Goal: Task Accomplishment & Management: Use online tool/utility

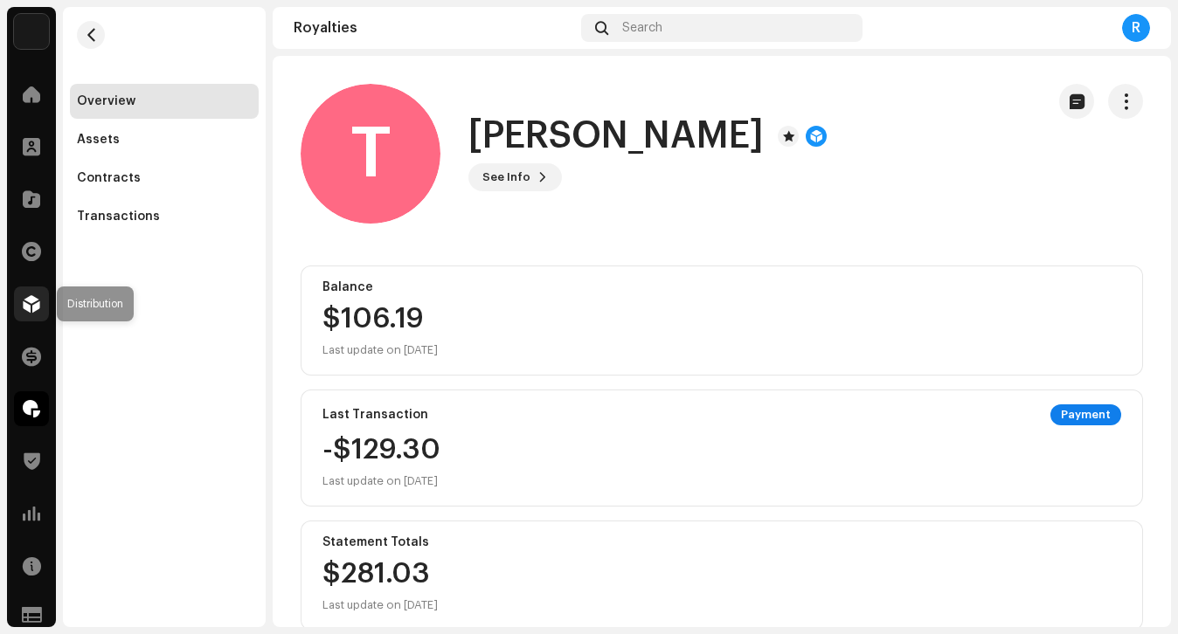
click at [36, 305] on span at bounding box center [31, 304] width 17 height 14
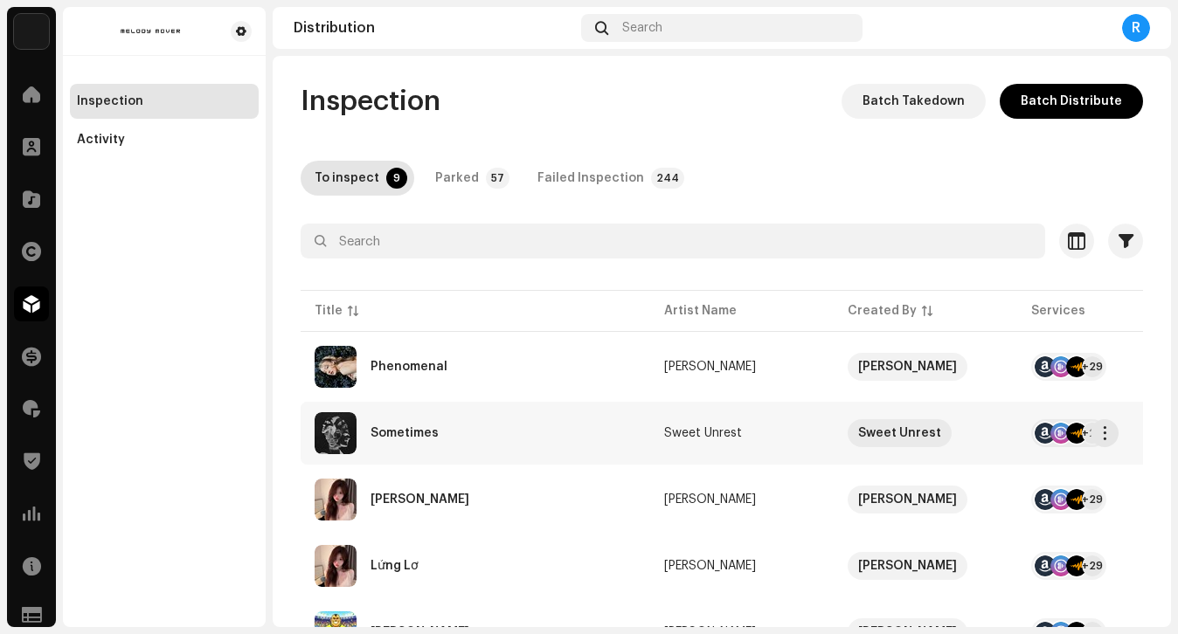
click at [515, 432] on div "Sometimes" at bounding box center [474, 433] width 321 height 42
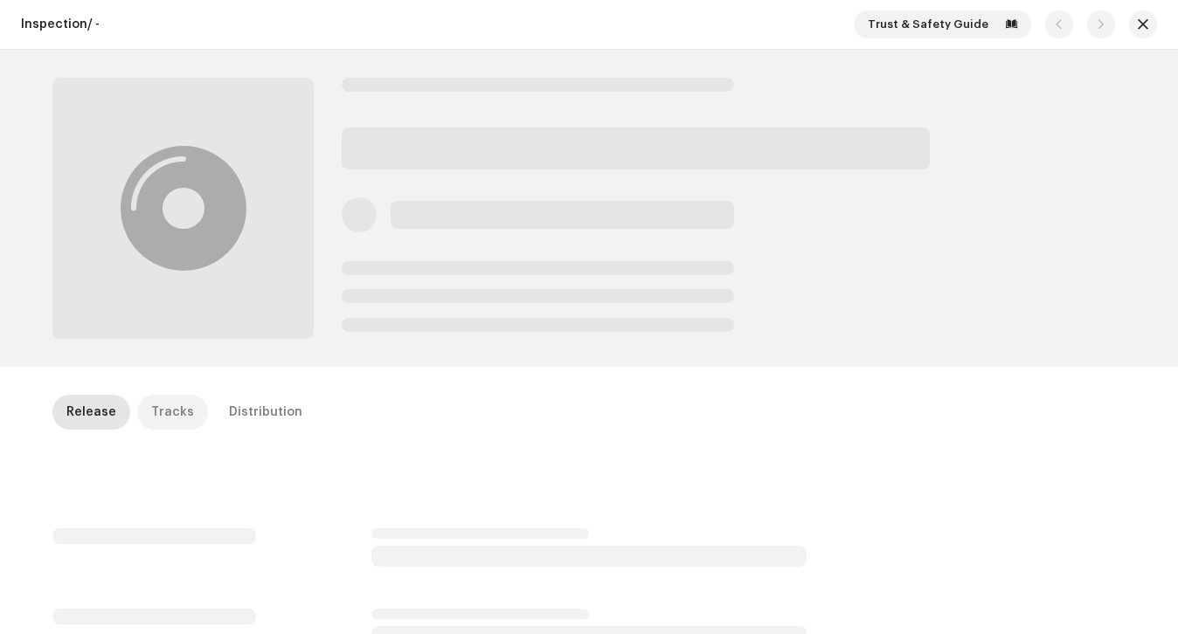
click at [169, 422] on div "Tracks" at bounding box center [172, 412] width 43 height 35
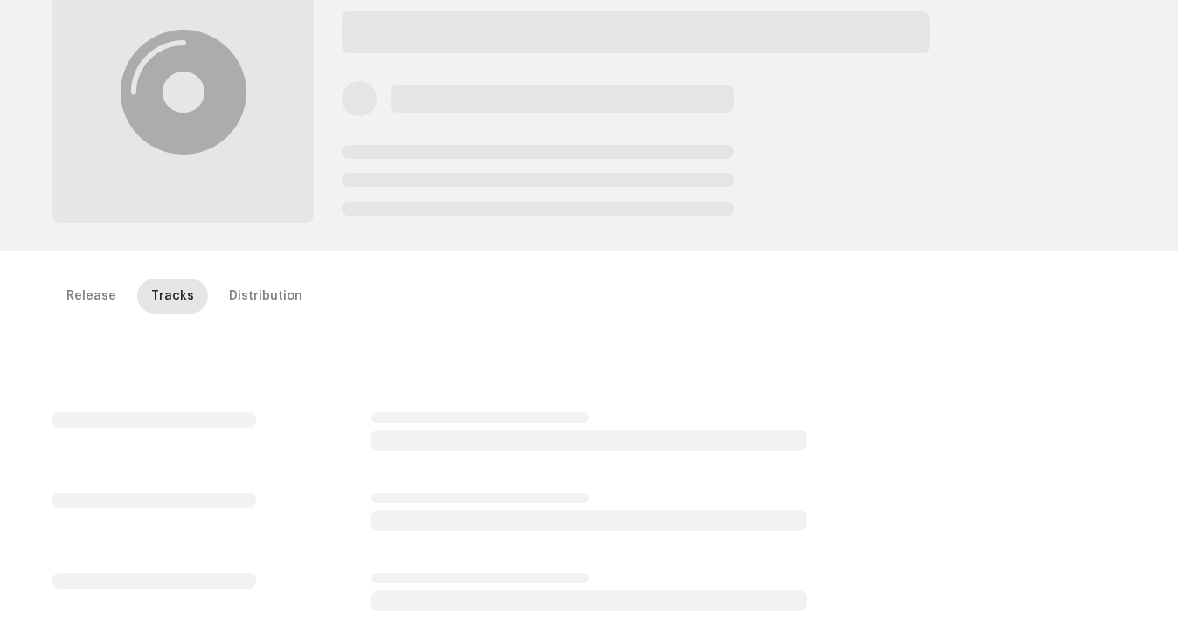
scroll to position [133, 0]
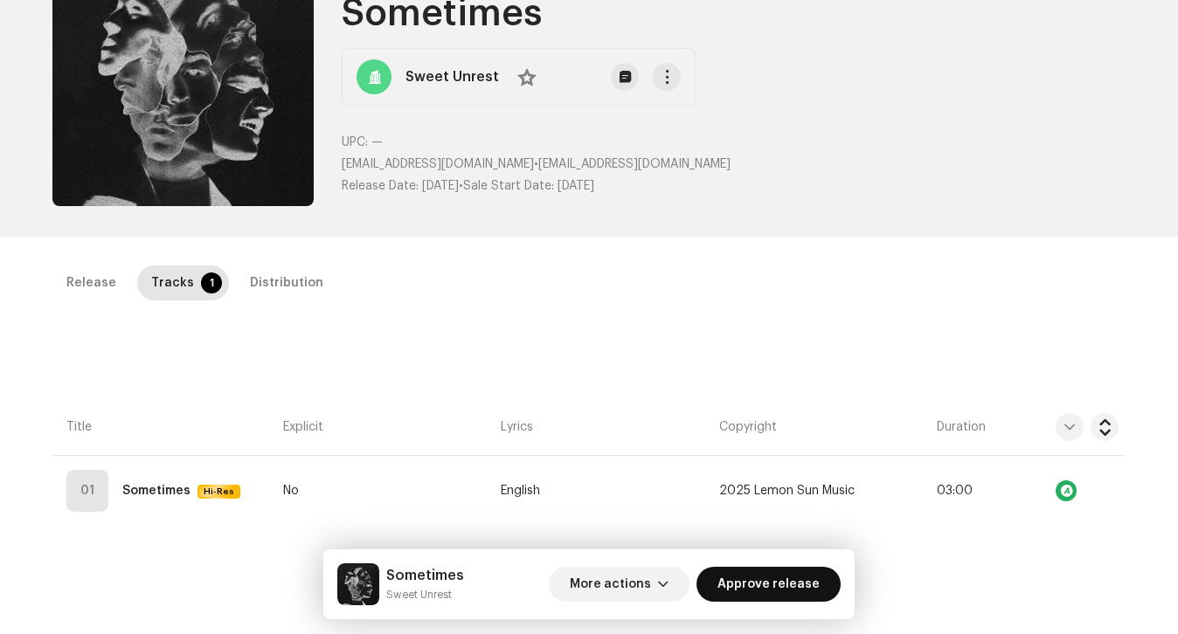
click at [787, 573] on span "Approve release" at bounding box center [768, 584] width 102 height 35
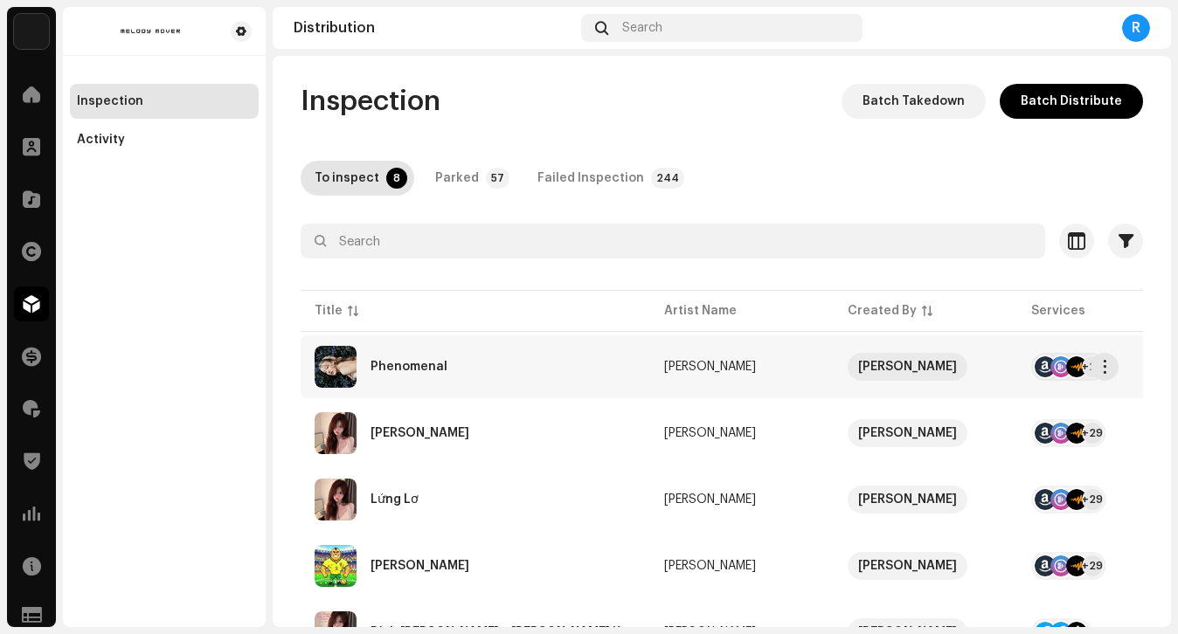
click at [664, 362] on re-a-table-link "[PERSON_NAME]" at bounding box center [741, 367] width 155 height 12
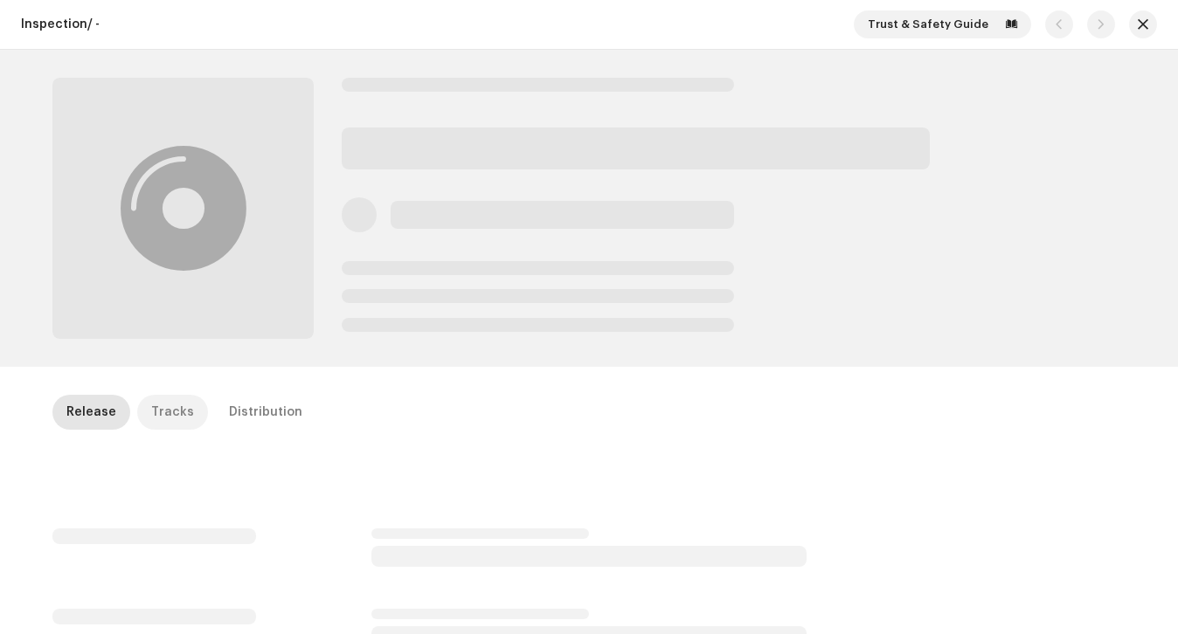
click at [186, 406] on p-tab "Tracks" at bounding box center [172, 412] width 71 height 35
click at [1138, 29] on span "button" at bounding box center [1142, 24] width 10 height 14
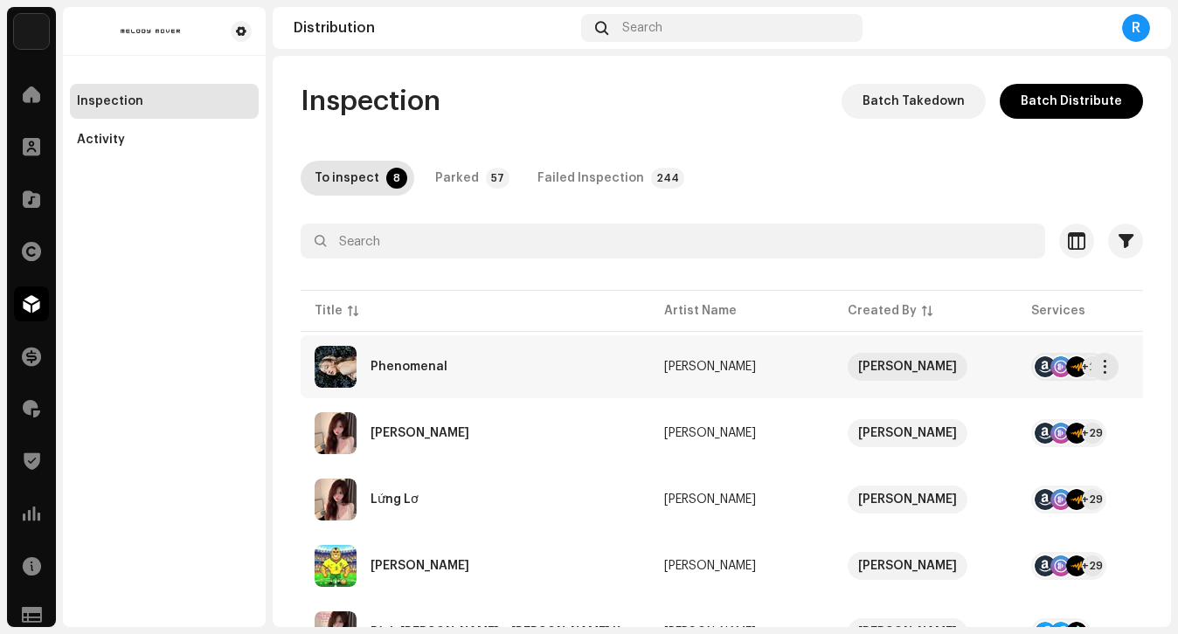
click at [502, 363] on div "Phenomenal" at bounding box center [474, 367] width 321 height 42
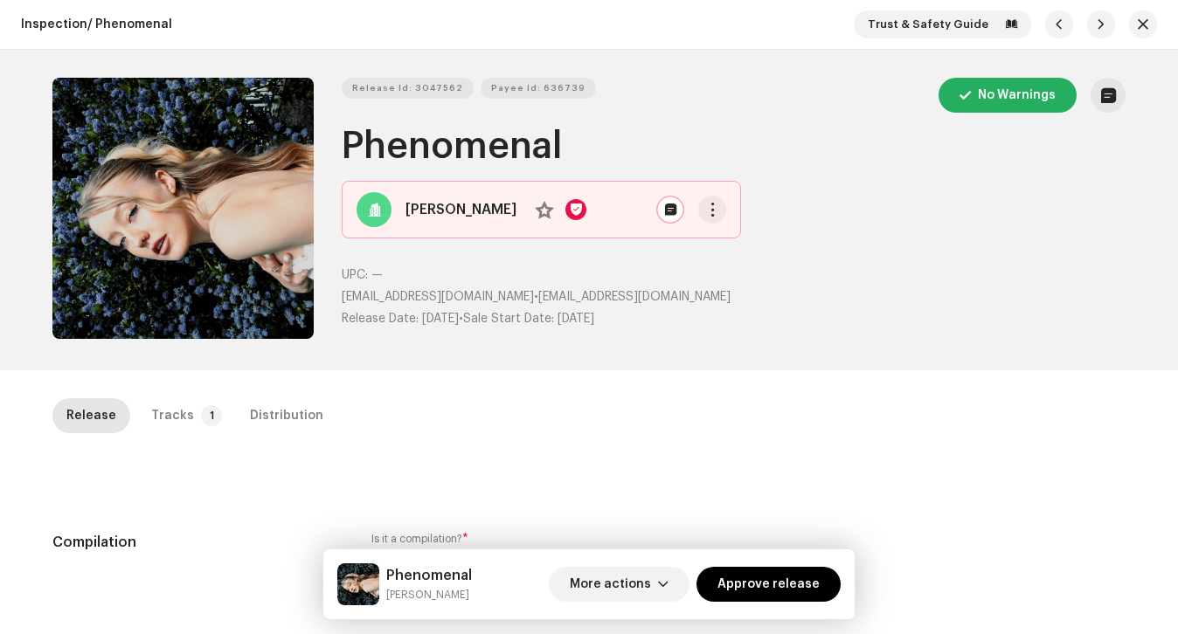
click at [178, 413] on div "Tracks" at bounding box center [172, 415] width 43 height 35
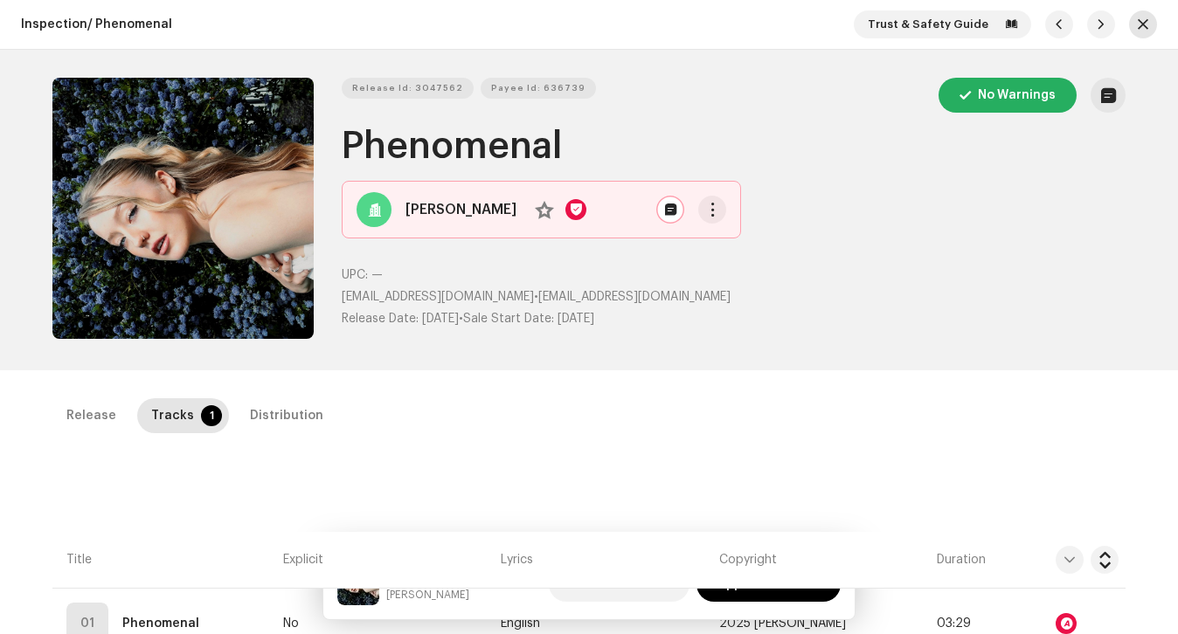
click at [1138, 30] on span "button" at bounding box center [1142, 24] width 10 height 14
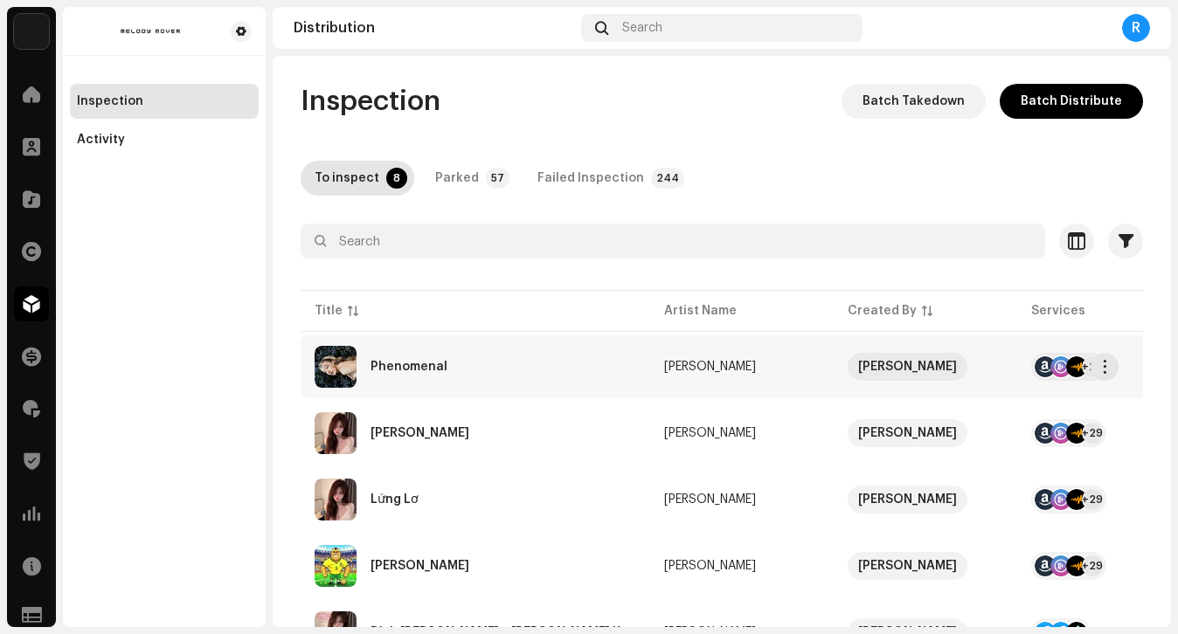
click at [459, 363] on div "Phenomenal" at bounding box center [474, 367] width 321 height 42
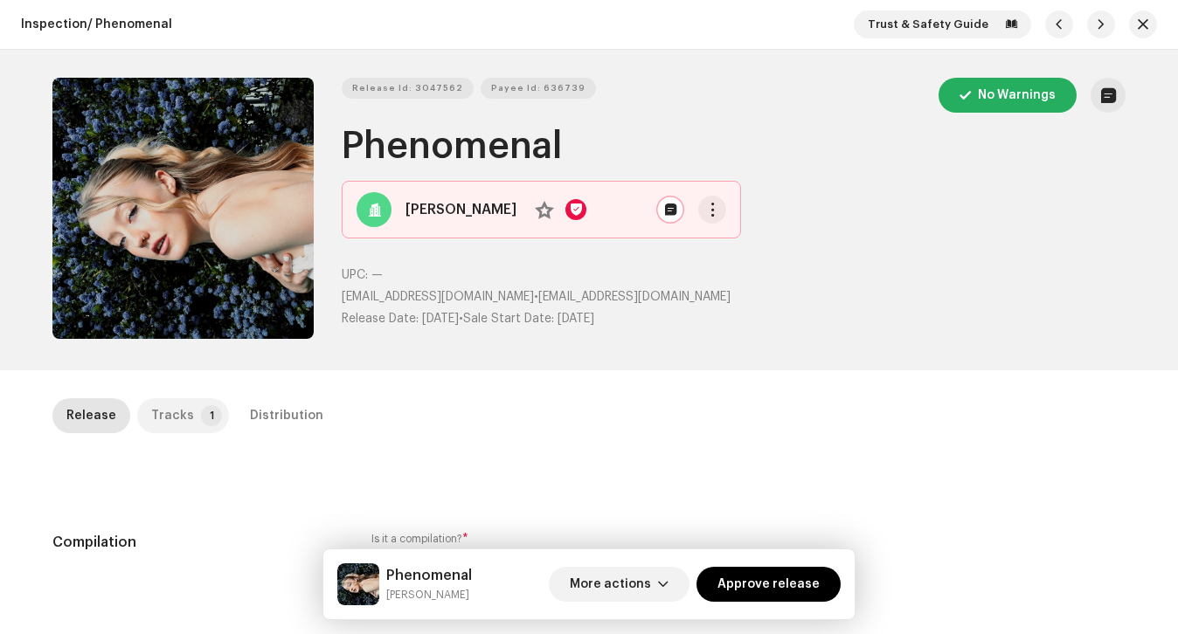
click at [182, 425] on p-tab "Tracks 1" at bounding box center [183, 415] width 92 height 35
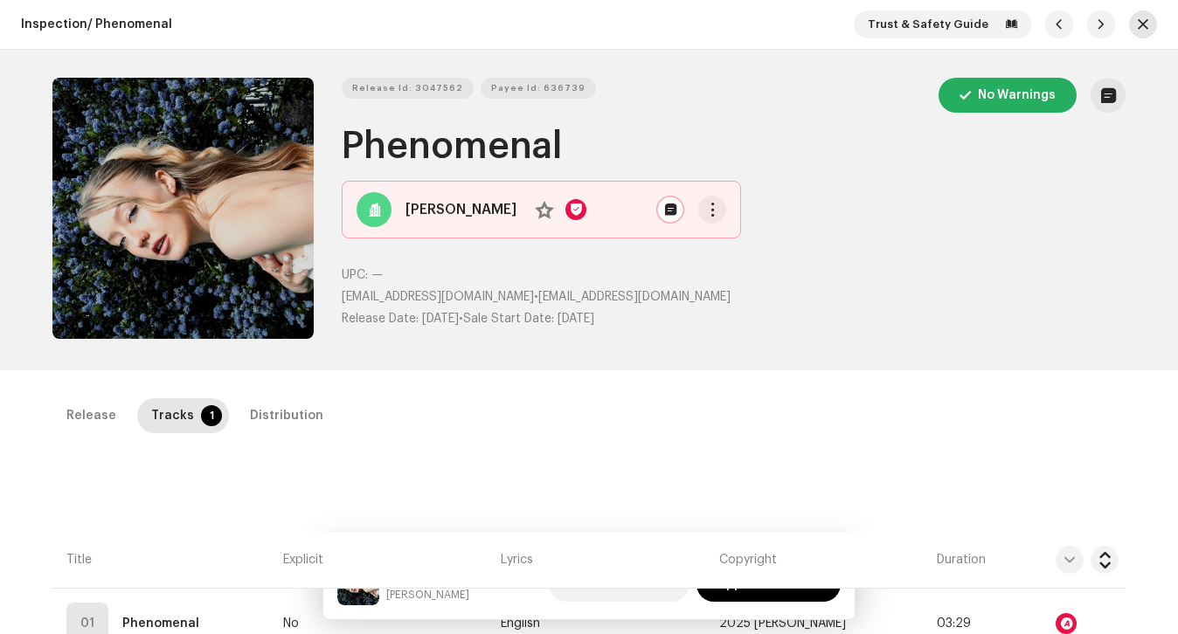
click at [1129, 25] on button "button" at bounding box center [1143, 24] width 28 height 28
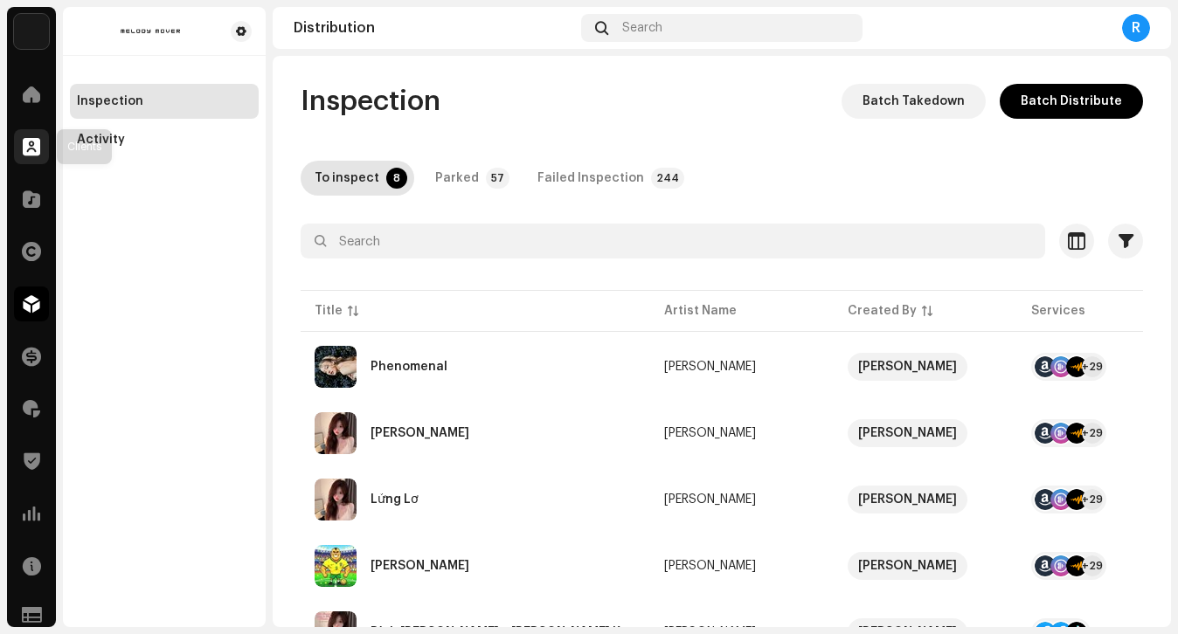
click at [23, 150] on span at bounding box center [31, 147] width 17 height 14
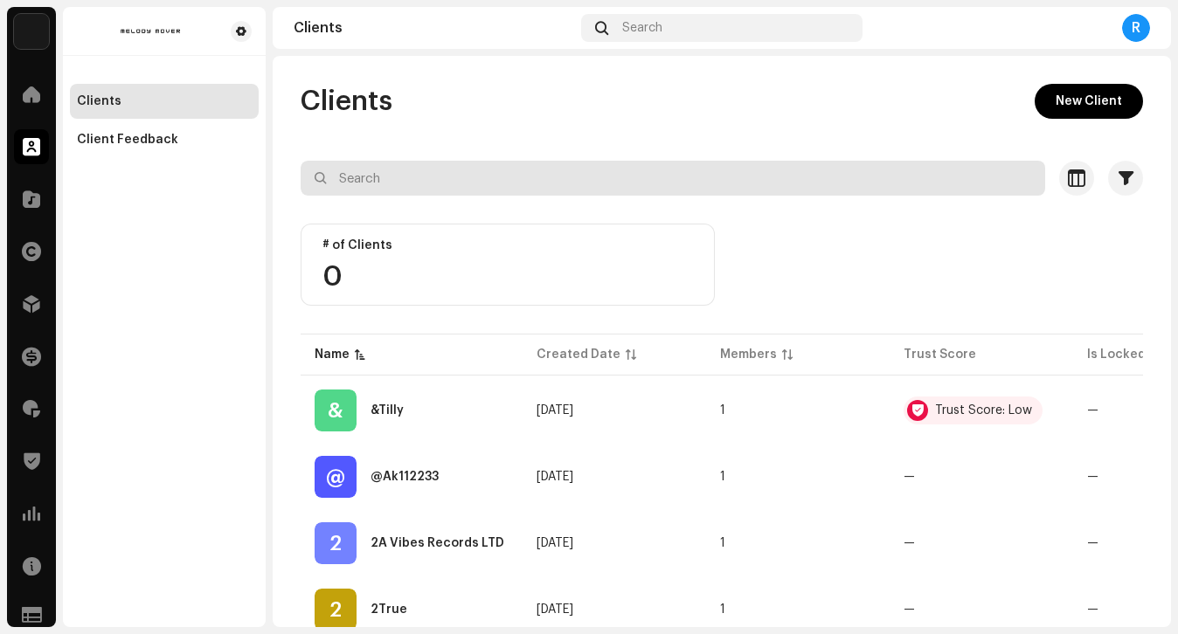
click at [483, 185] on input "text" at bounding box center [673, 178] width 744 height 35
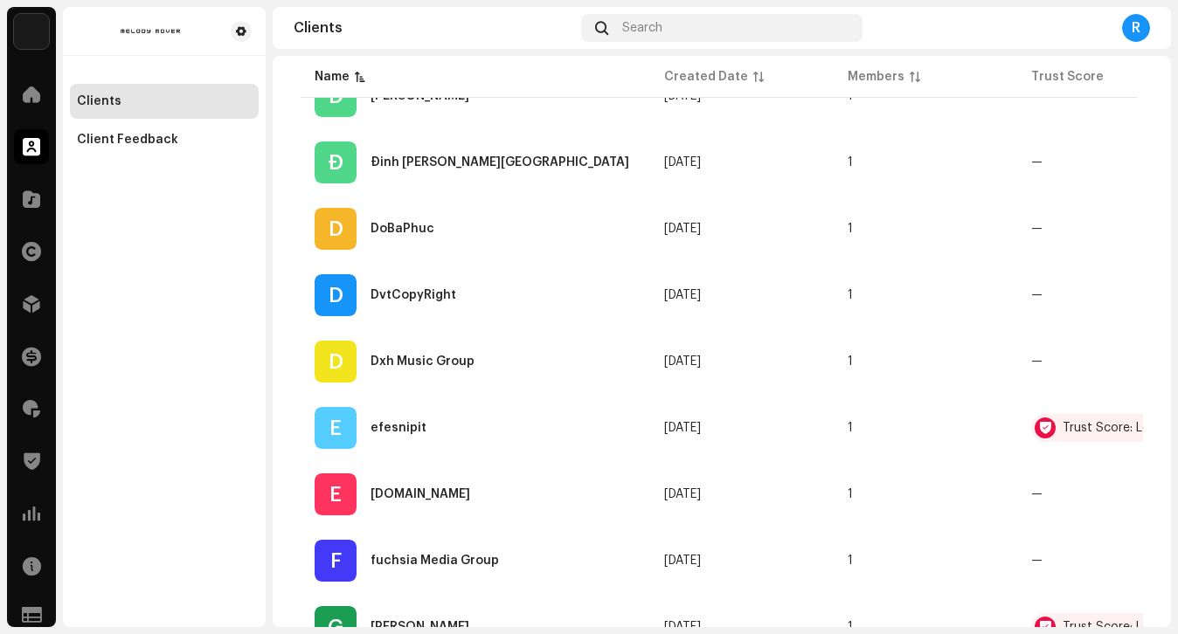
scroll to position [1399, 0]
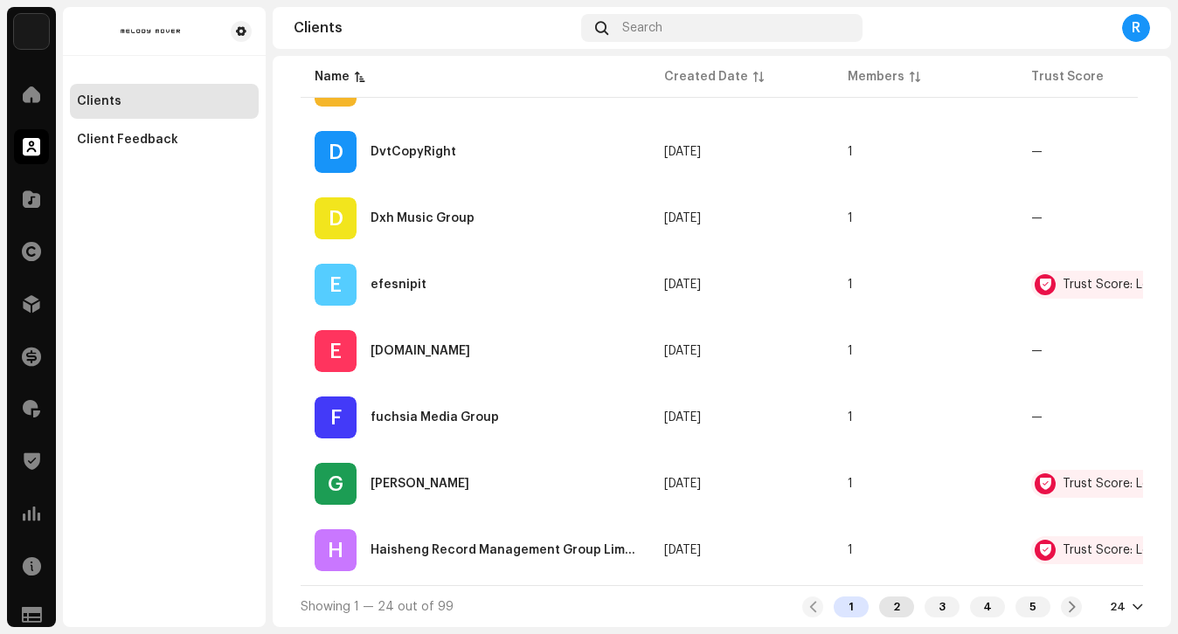
type input "P"
click at [892, 600] on div "2" at bounding box center [896, 607] width 35 height 21
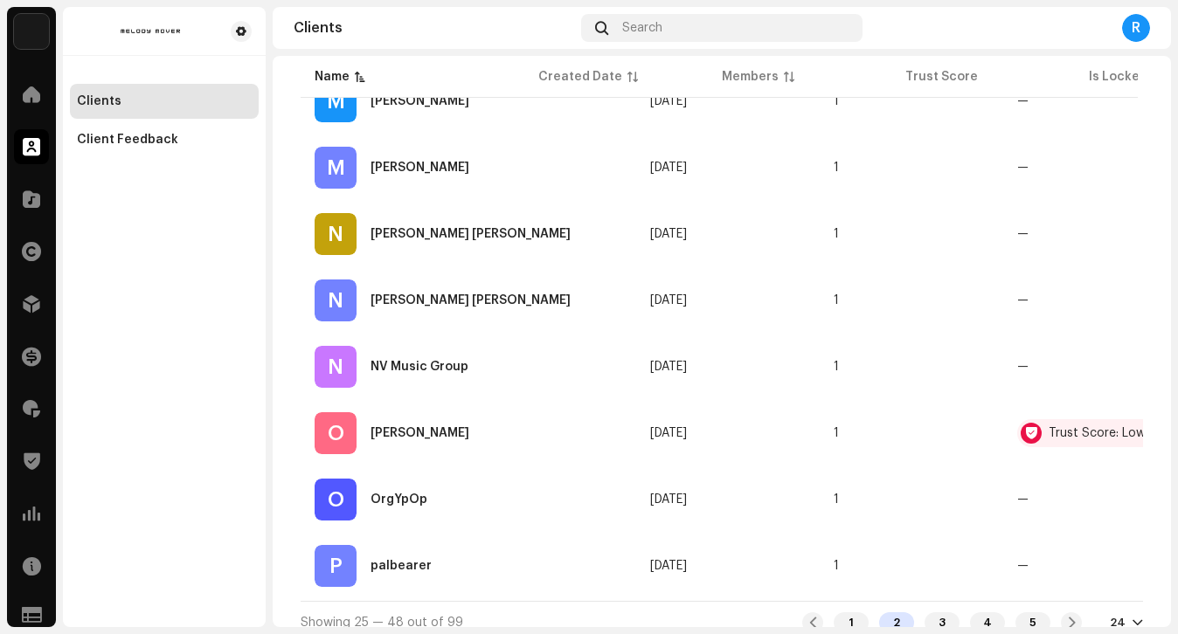
scroll to position [1399, 0]
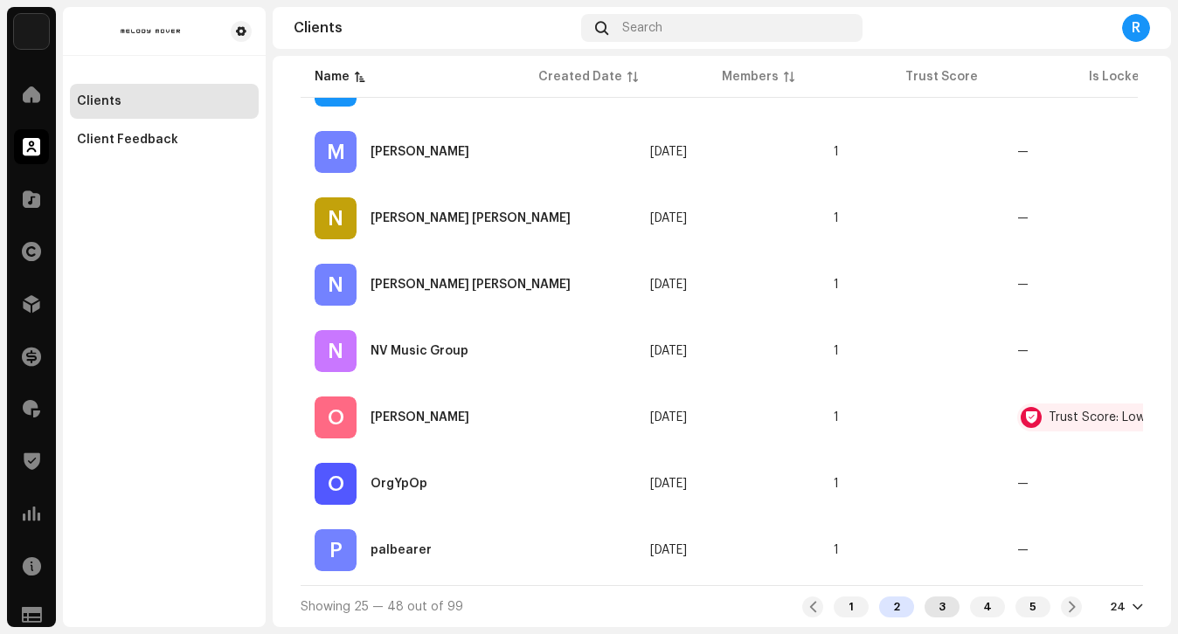
click at [924, 612] on div "3" at bounding box center [941, 607] width 35 height 21
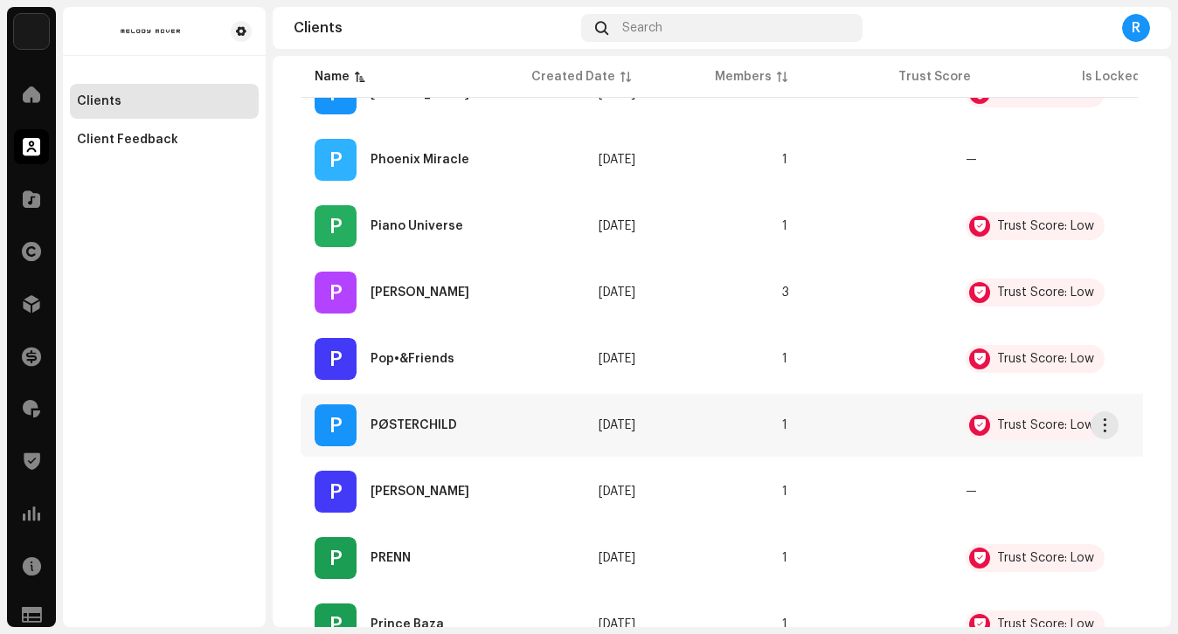
click at [478, 421] on div "P PØSTERCHILD" at bounding box center [442, 425] width 256 height 42
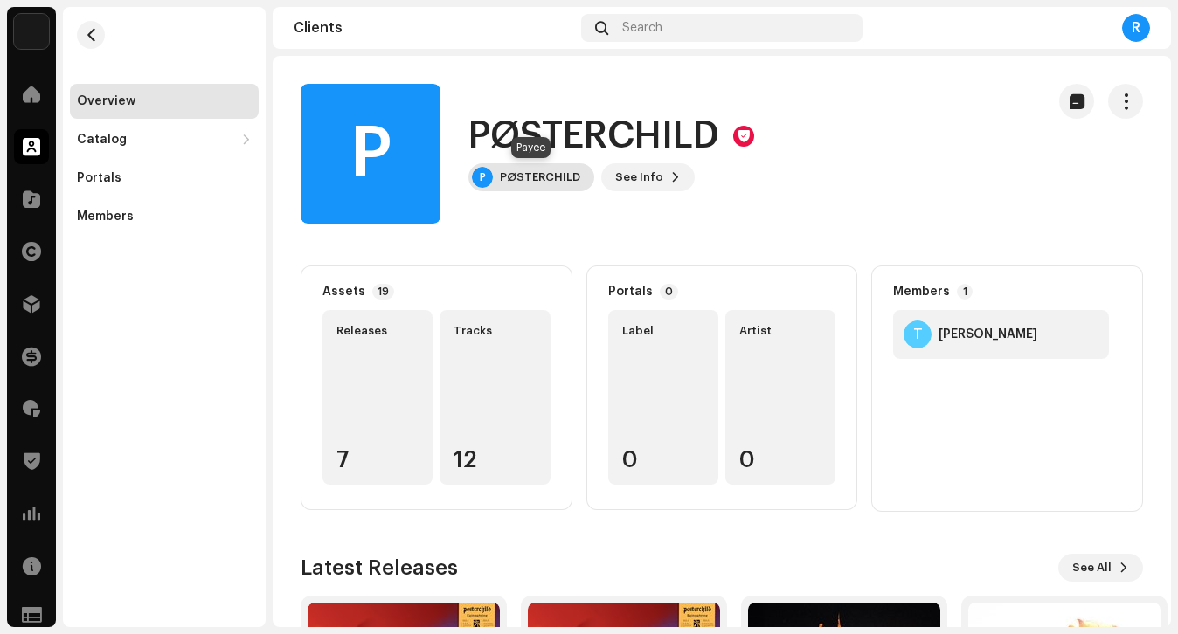
click at [532, 175] on div "PØSTERCHILD" at bounding box center [540, 177] width 80 height 14
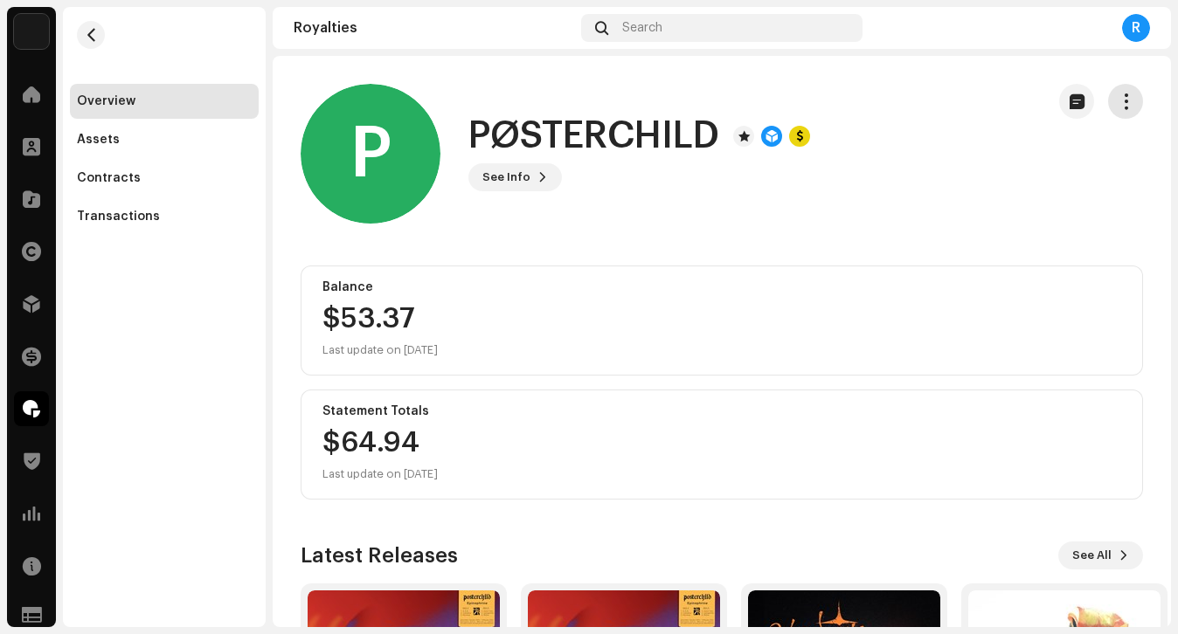
click at [1123, 97] on button "button" at bounding box center [1125, 101] width 35 height 35
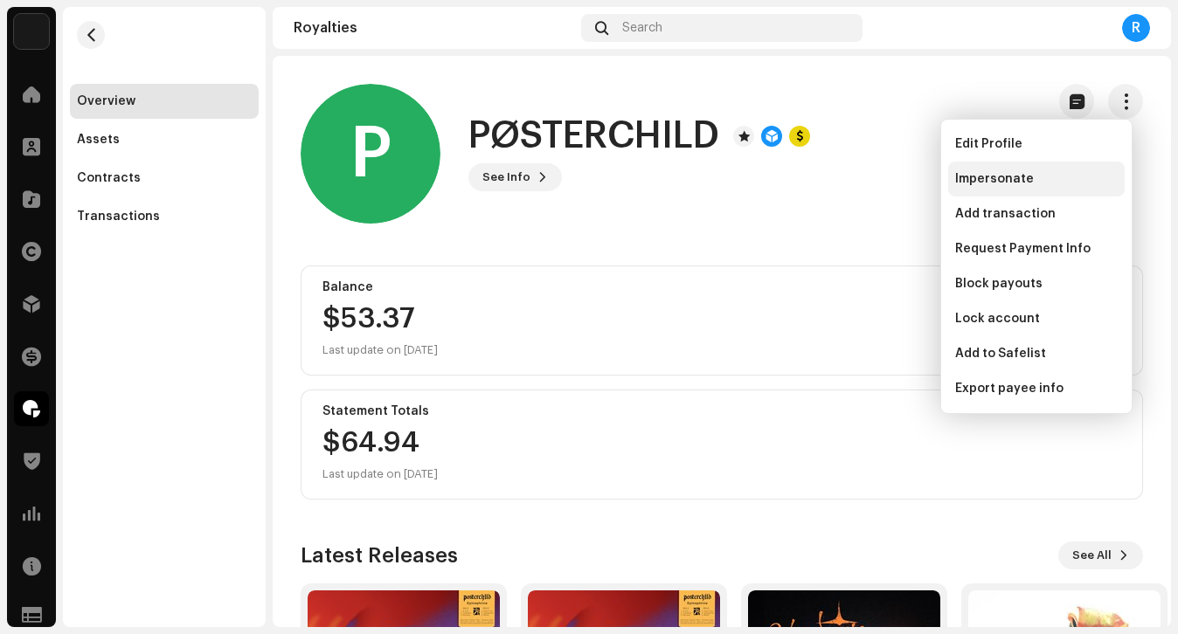
click at [996, 178] on span "Impersonate" at bounding box center [994, 179] width 79 height 14
